Goal: Check status: Check status

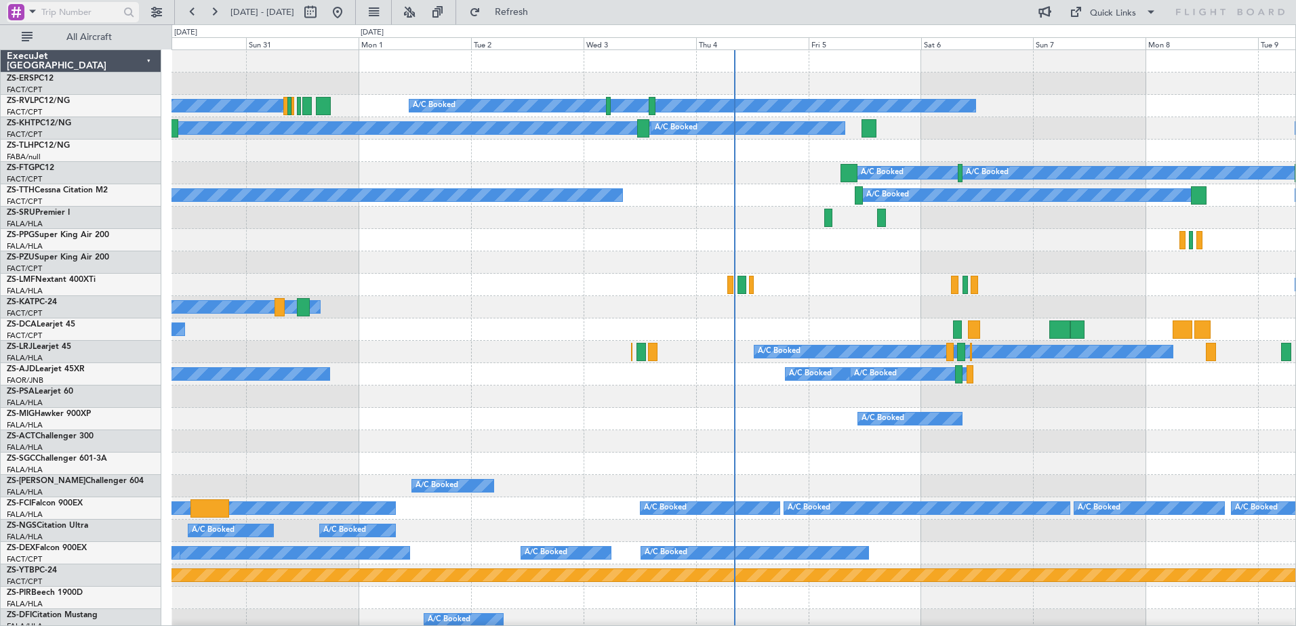
click at [29, 9] on span at bounding box center [32, 11] width 16 height 17
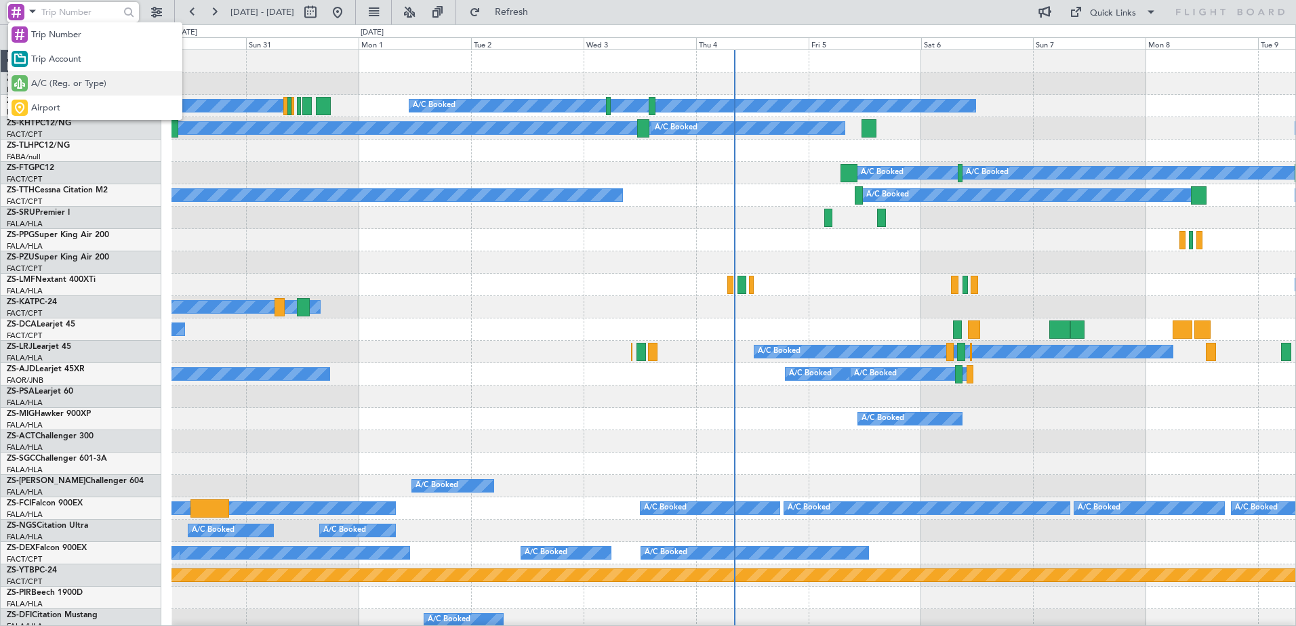
click at [62, 87] on span "A/C (Reg. or Type)" at bounding box center [68, 84] width 75 height 14
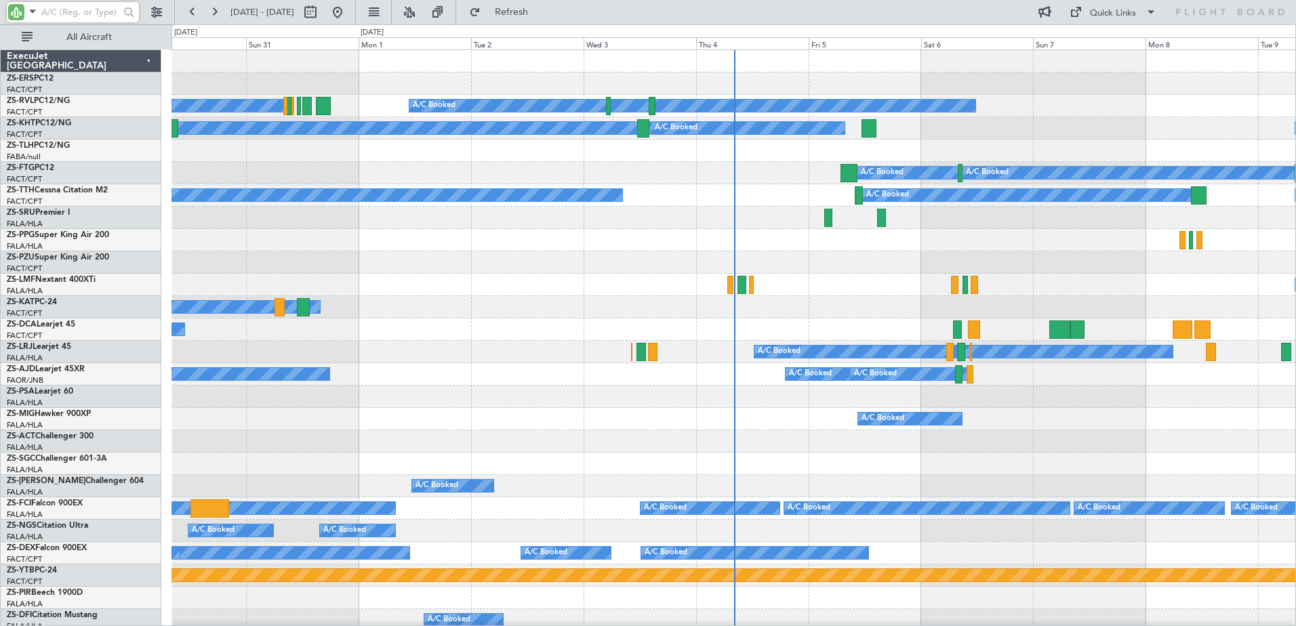
click at [63, 14] on input "text" at bounding box center [80, 12] width 78 height 20
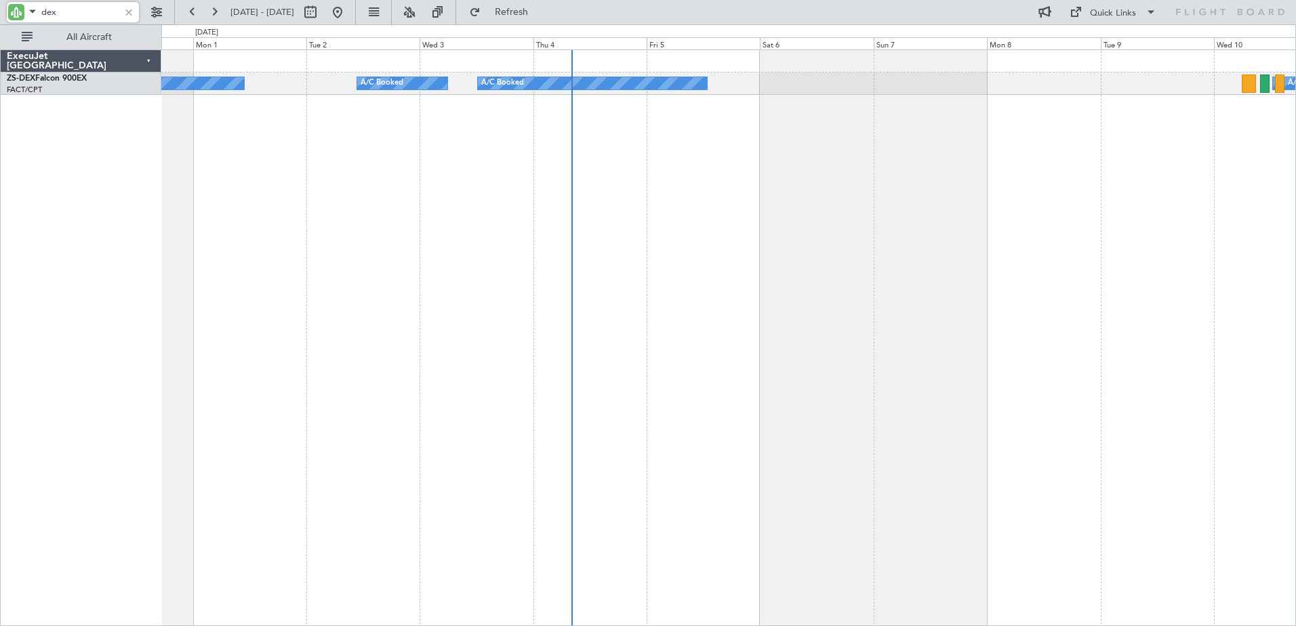
click at [135, 384] on div "A/C Booked A/C Booked A/C Booked A/C Booked A/C Booked A/C Booked ExecuJet [GEO…" at bounding box center [648, 325] width 1296 height 602
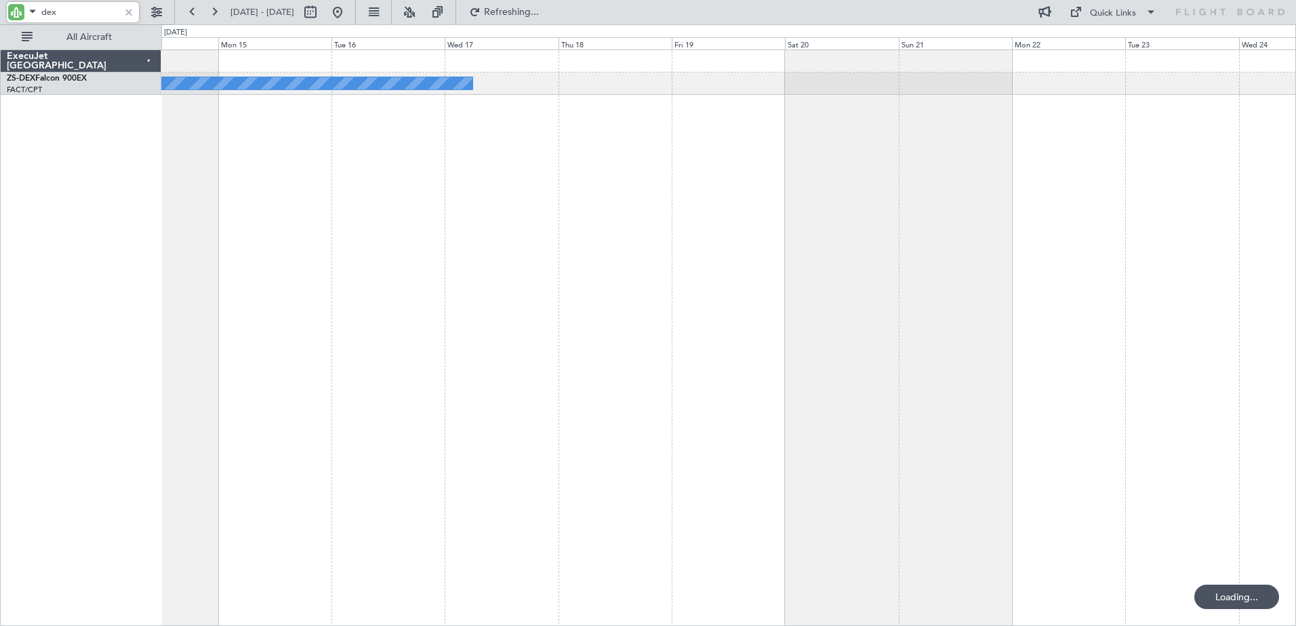
click at [256, 244] on div "A/C Booked" at bounding box center [728, 337] width 1135 height 577
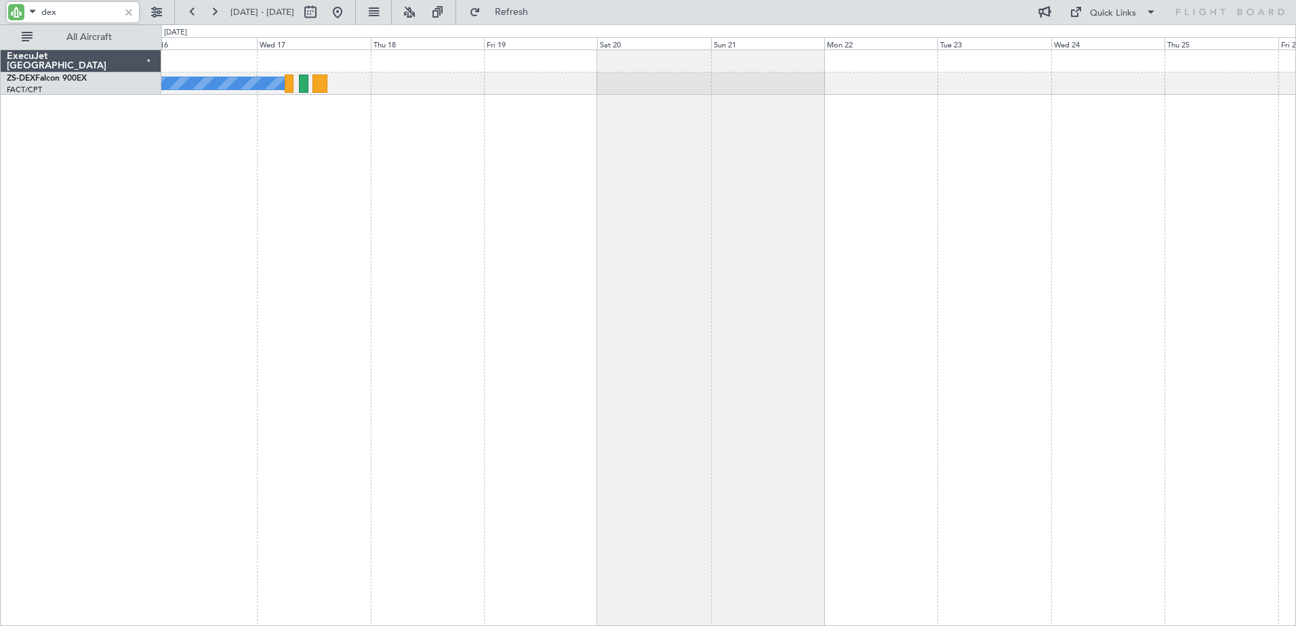
click at [938, 283] on div "A/C Booked" at bounding box center [728, 337] width 1135 height 577
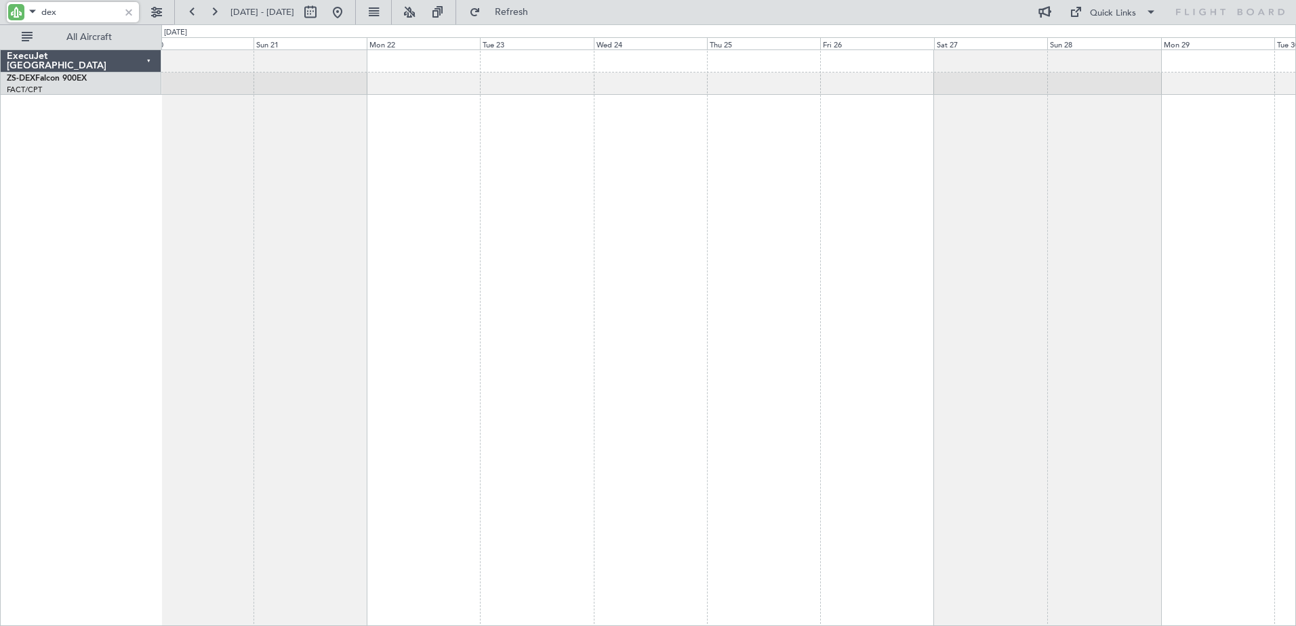
click at [32, 439] on div "A/C Booked ExecuJet [GEOGRAPHIC_DATA] ZS-DEX Falcon 900EX FACT/CPT [GEOGRAPHIC_…" at bounding box center [648, 325] width 1296 height 602
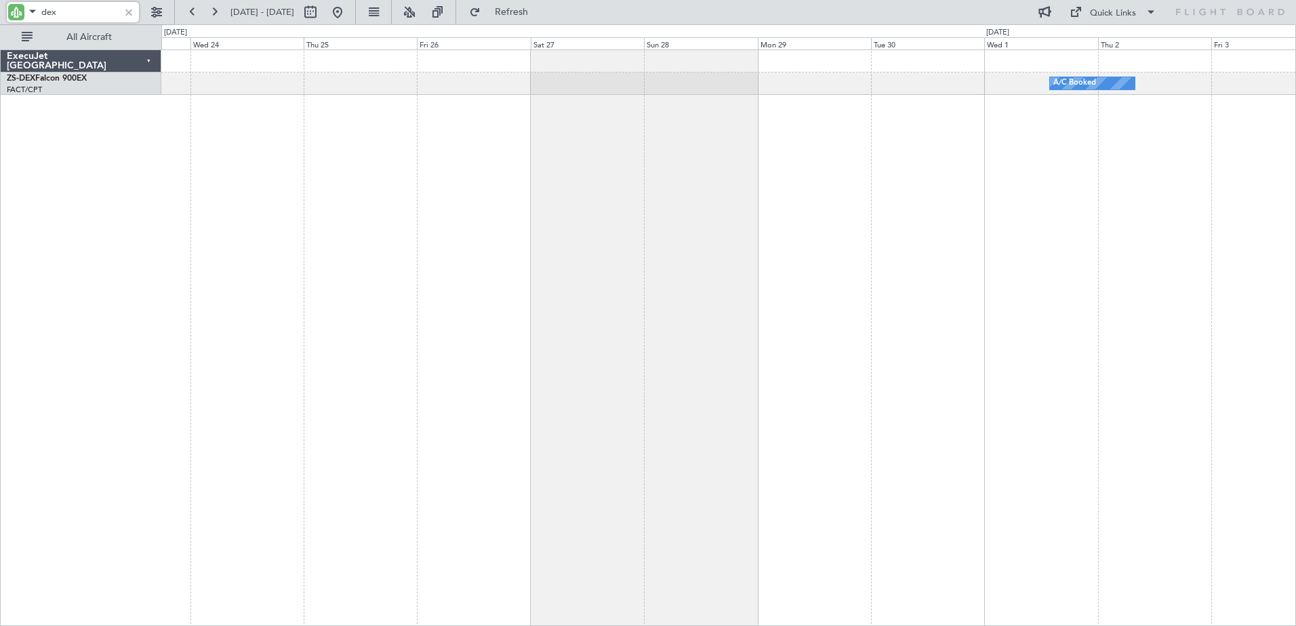
click at [290, 279] on div "A/C Booked" at bounding box center [728, 337] width 1135 height 577
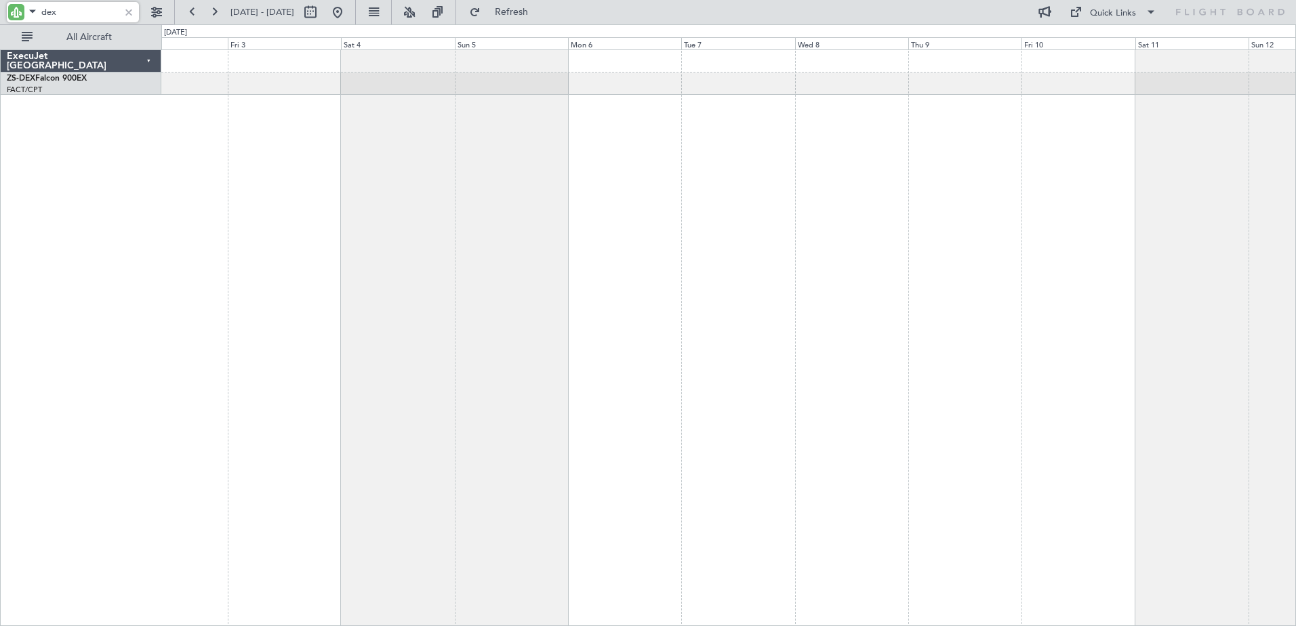
click at [718, 282] on div "A/C Booked" at bounding box center [728, 337] width 1135 height 577
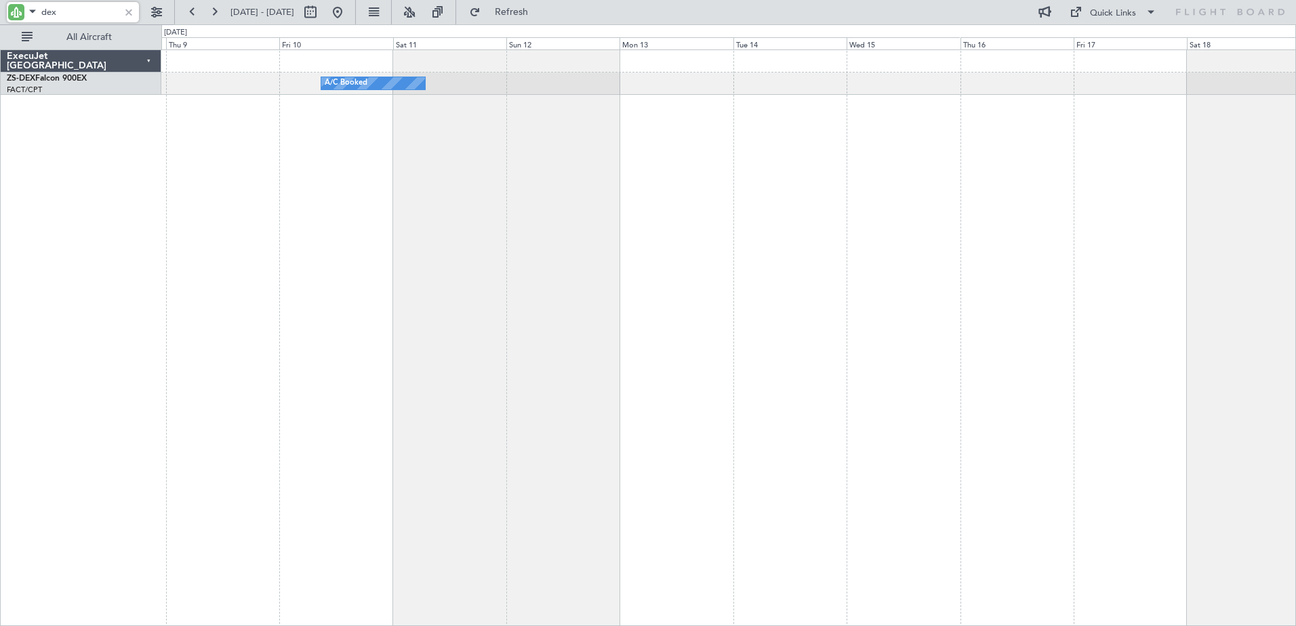
click at [480, 321] on div "A/C Booked" at bounding box center [728, 337] width 1135 height 577
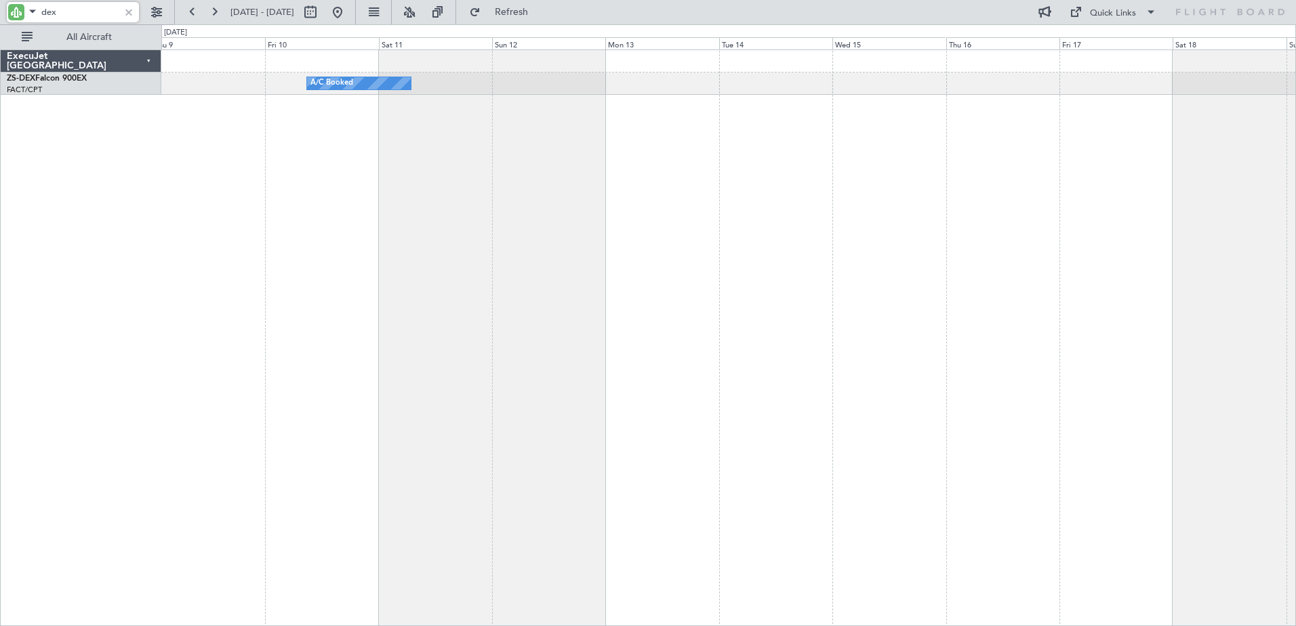
type input "dex"
